Goal: Task Accomplishment & Management: Manage account settings

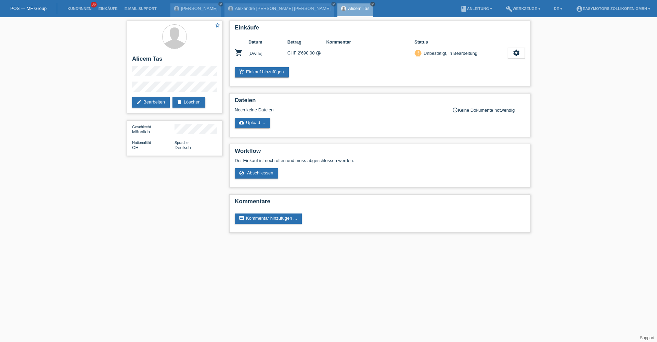
click at [371, 4] on icon "close" at bounding box center [372, 3] width 3 height 3
click at [331, 4] on link "close" at bounding box center [333, 4] width 5 height 5
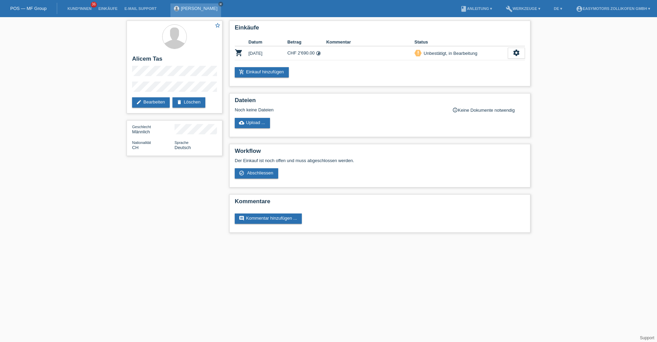
click at [219, 4] on icon "close" at bounding box center [220, 3] width 3 height 3
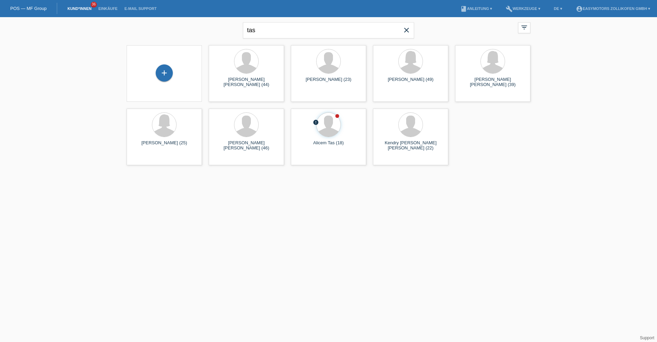
click at [409, 31] on icon "close" at bounding box center [407, 30] width 8 height 8
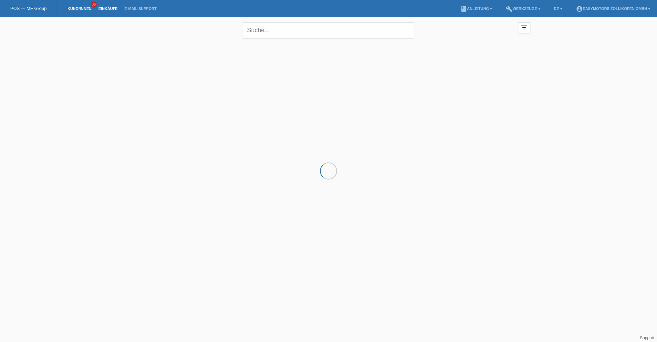
click at [102, 9] on link "Einkäufe" at bounding box center [108, 9] width 26 height 4
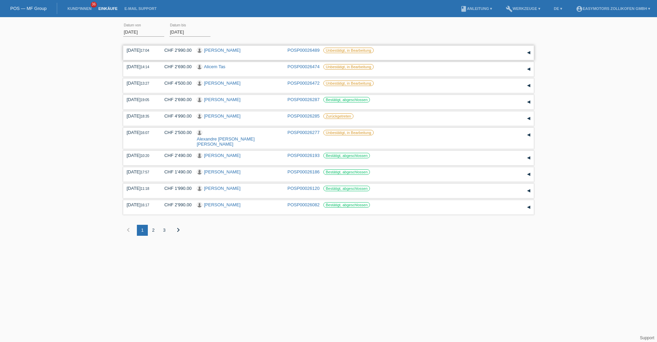
click at [225, 50] on link "[PERSON_NAME]" at bounding box center [222, 50] width 37 height 5
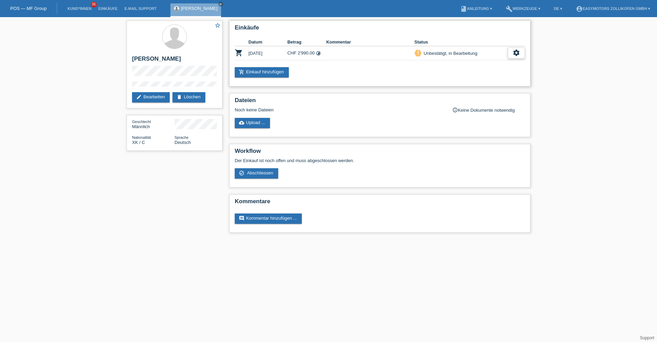
click at [509, 55] on div "settings" at bounding box center [516, 53] width 17 height 11
click at [474, 93] on span "Kunde ist vom Kauf zurückgetreten..." at bounding box center [485, 94] width 75 height 8
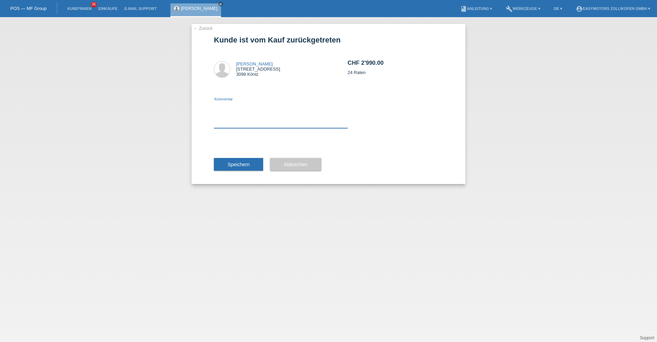
click at [276, 116] on textarea at bounding box center [281, 115] width 134 height 26
type textarea "Falscher Betrag."
click at [250, 165] on button "Speichern" at bounding box center [238, 164] width 49 height 13
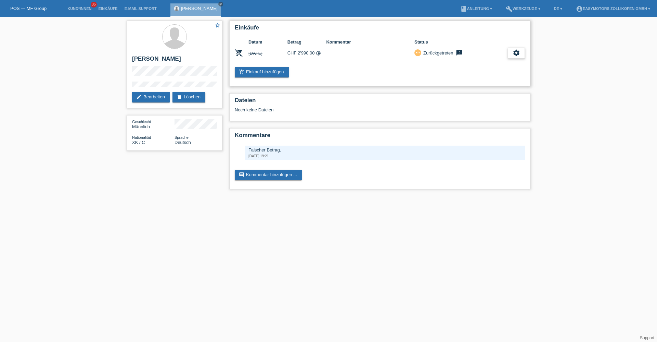
click at [514, 51] on icon "settings" at bounding box center [517, 53] width 8 height 8
click at [349, 69] on div "add_shopping_cart Einkauf hinzufügen" at bounding box center [380, 72] width 290 height 10
click at [273, 70] on link "add_shopping_cart Einkauf hinzufügen" at bounding box center [262, 72] width 54 height 10
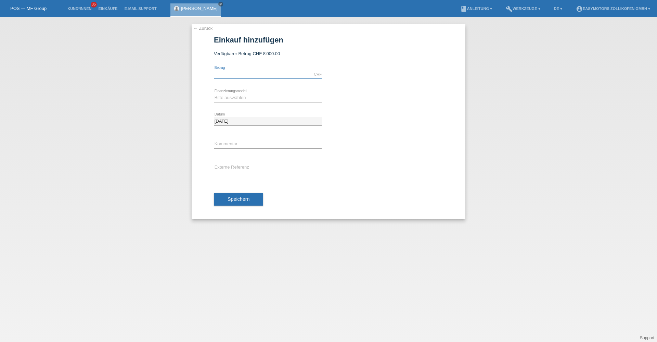
click at [274, 70] on input "text" at bounding box center [268, 74] width 108 height 9
type input "3090.00"
click at [257, 94] on select "Bitte auswählen Fixe Raten Kauf auf Rechnung mit Teilzahlungsoption" at bounding box center [268, 97] width 108 height 8
select select "67"
click at [214, 93] on select "Bitte auswählen Fixe Raten Kauf auf Rechnung mit Teilzahlungsoption" at bounding box center [268, 97] width 108 height 8
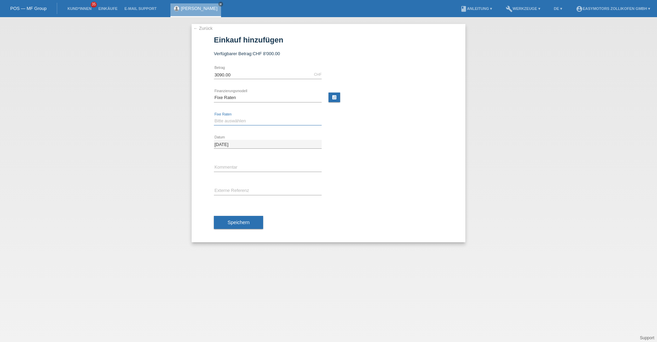
drag, startPoint x: 248, startPoint y: 118, endPoint x: 247, endPoint y: 125, distance: 6.6
click at [248, 118] on select "Bitte auswählen 12 Raten 24 Raten 36 Raten 48 Raten" at bounding box center [268, 121] width 108 height 8
select select "135"
click at [214, 117] on select "Bitte auswählen 12 Raten 24 Raten 36 Raten 48 Raten" at bounding box center [268, 121] width 108 height 8
click at [240, 220] on span "Speichern" at bounding box center [239, 221] width 22 height 5
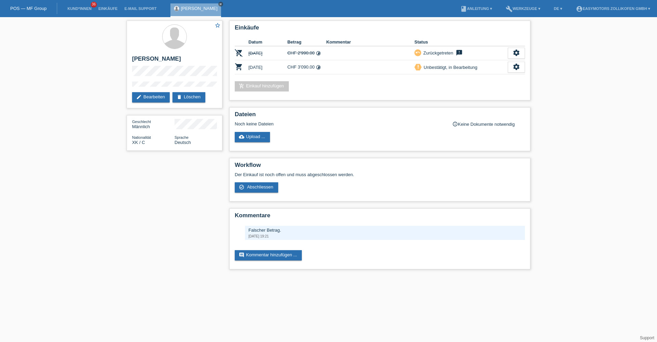
click at [219, 4] on icon "close" at bounding box center [220, 3] width 3 height 3
click at [113, 9] on link "Einkäufe" at bounding box center [108, 9] width 26 height 4
